Goal: Obtain resource: Download file/media

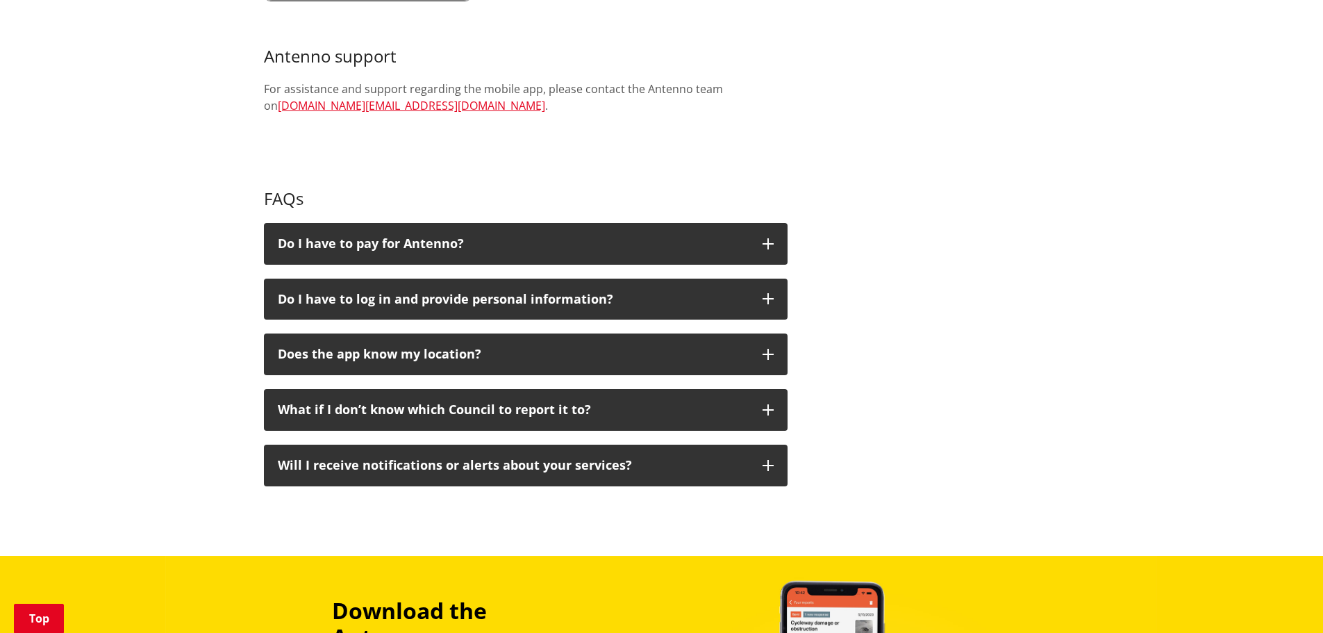
scroll to position [764, 0]
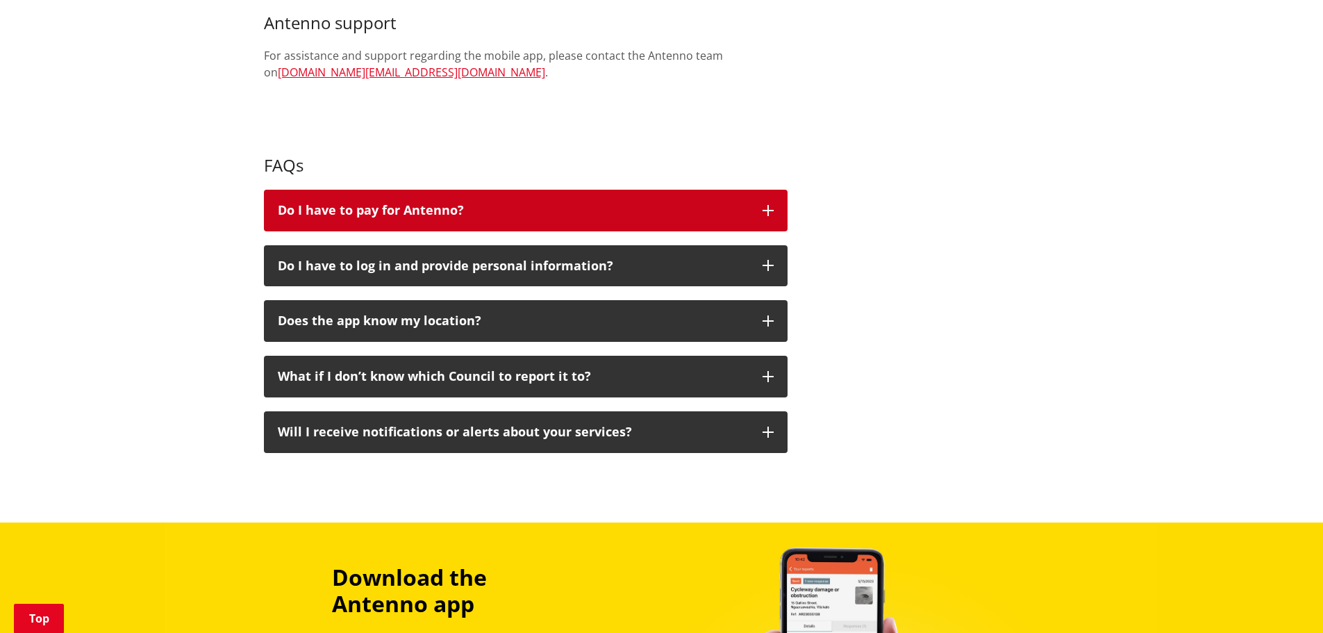
click at [362, 197] on button "Do I have to pay for Antenno?" at bounding box center [526, 211] width 524 height 42
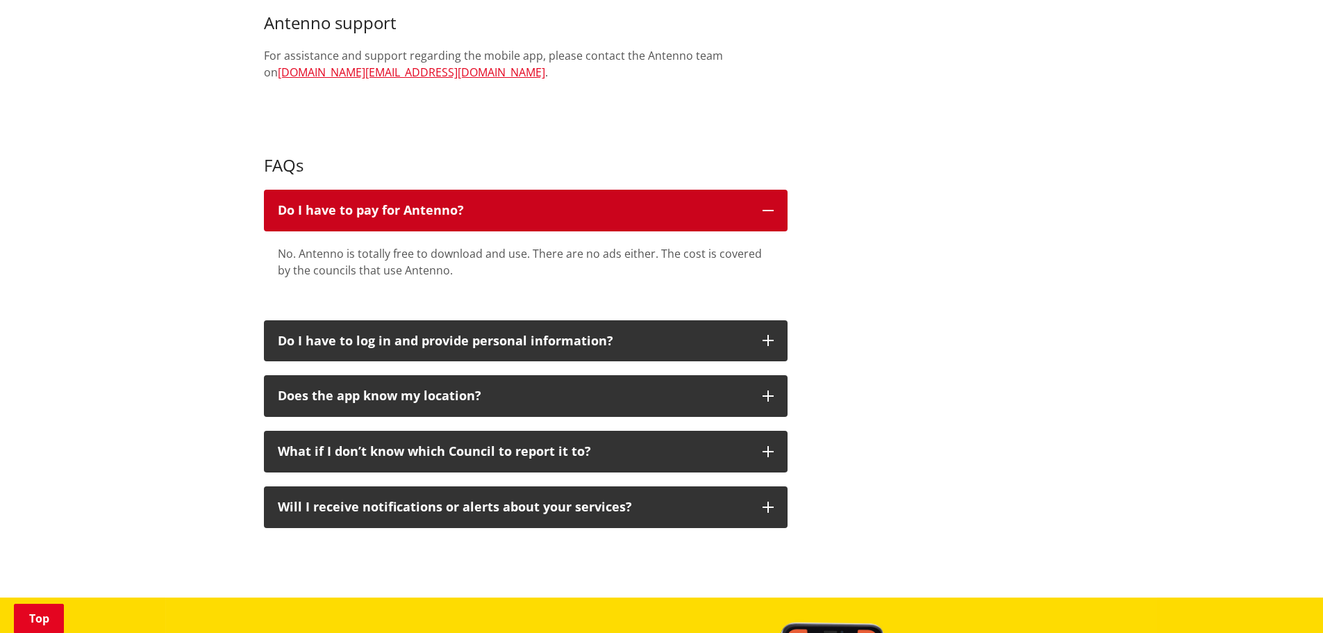
click at [362, 197] on button "Do I have to pay for Antenno?" at bounding box center [526, 211] width 524 height 42
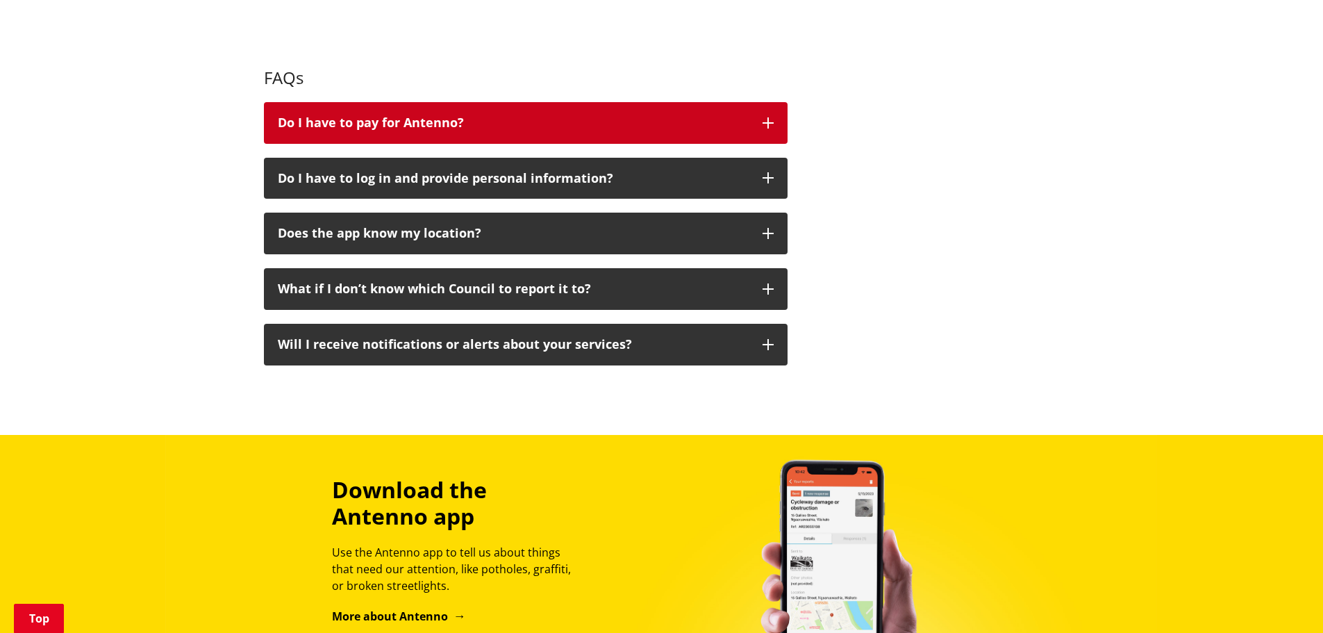
scroll to position [850, 0]
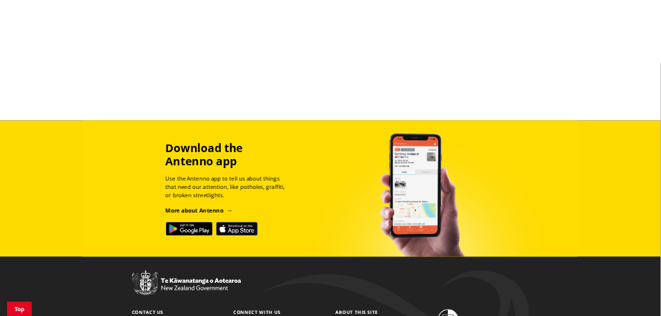
scroll to position [903, 0]
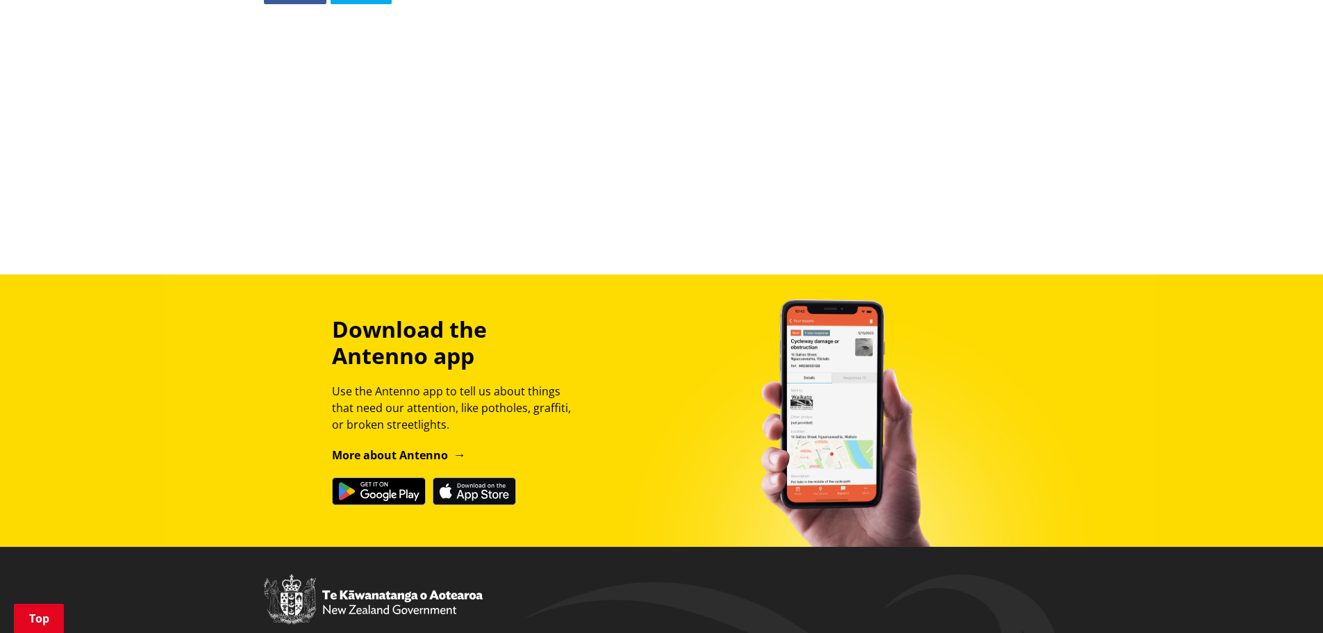
click at [814, 365] on div "Download the Antenno app Use the Antenno app to tell us about things that need …" at bounding box center [662, 411] width 817 height 190
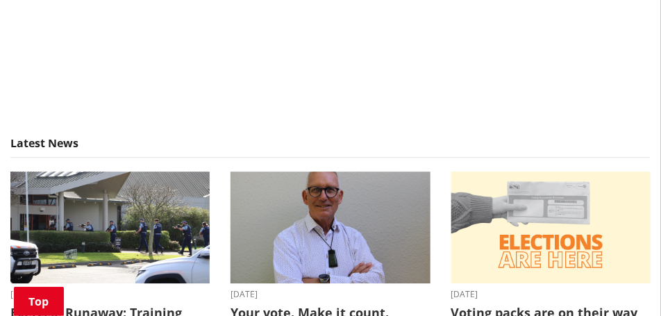
drag, startPoint x: 1248, startPoint y: 1, endPoint x: 356, endPoint y: 120, distance: 900.7
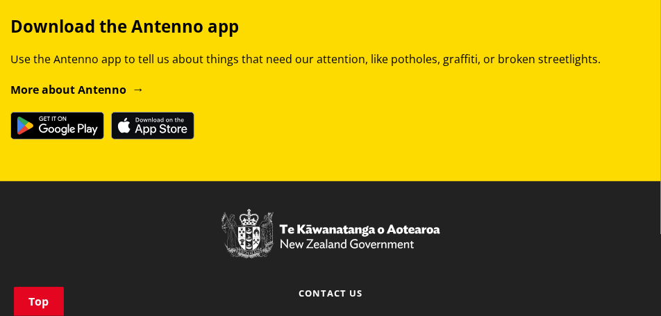
scroll to position [1355, 0]
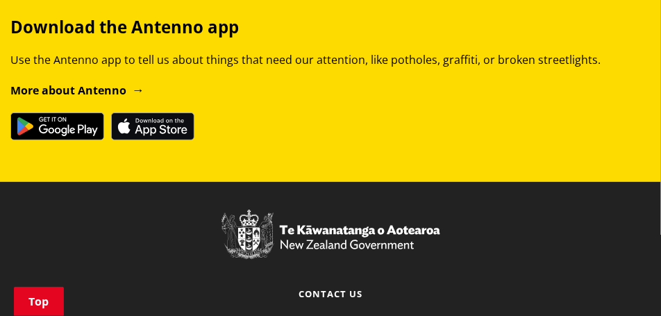
drag, startPoint x: 459, startPoint y: 183, endPoint x: 376, endPoint y: 189, distance: 82.9
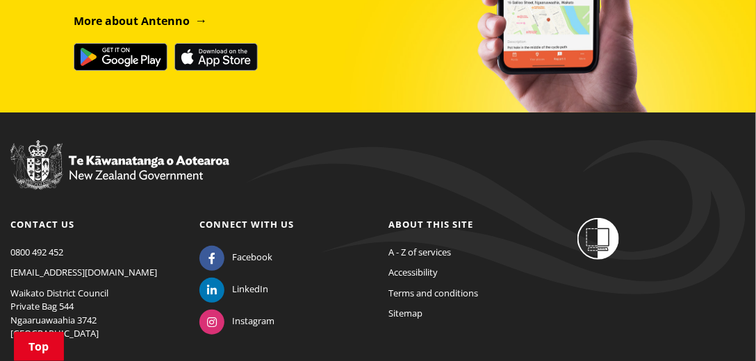
drag, startPoint x: 658, startPoint y: 0, endPoint x: 502, endPoint y: 143, distance: 211.9
click at [502, 143] on div at bounding box center [377, 179] width 735 height 78
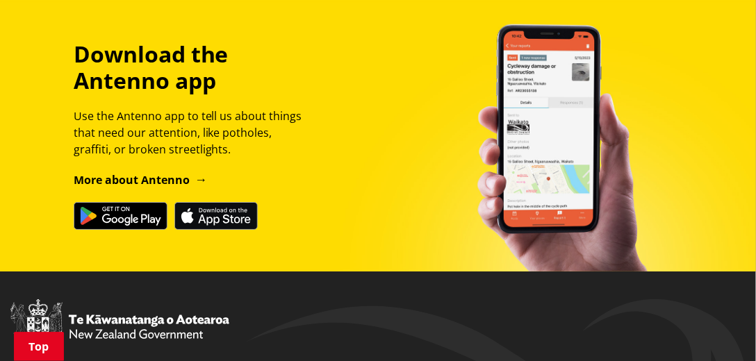
scroll to position [1155, 0]
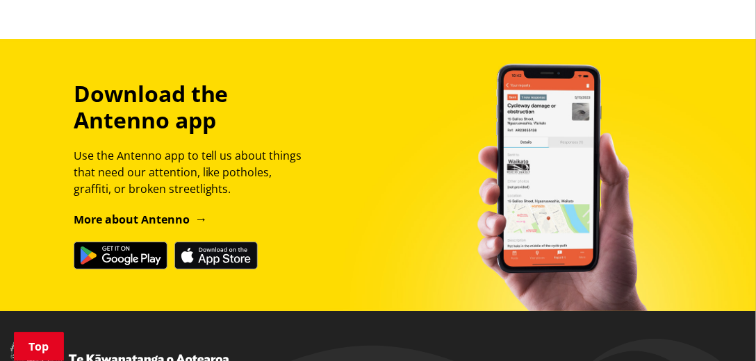
click at [490, 42] on div "Download the Antenno app Use the Antenno app to tell us about things that need …" at bounding box center [378, 175] width 756 height 273
